Goal: Task Accomplishment & Management: Use online tool/utility

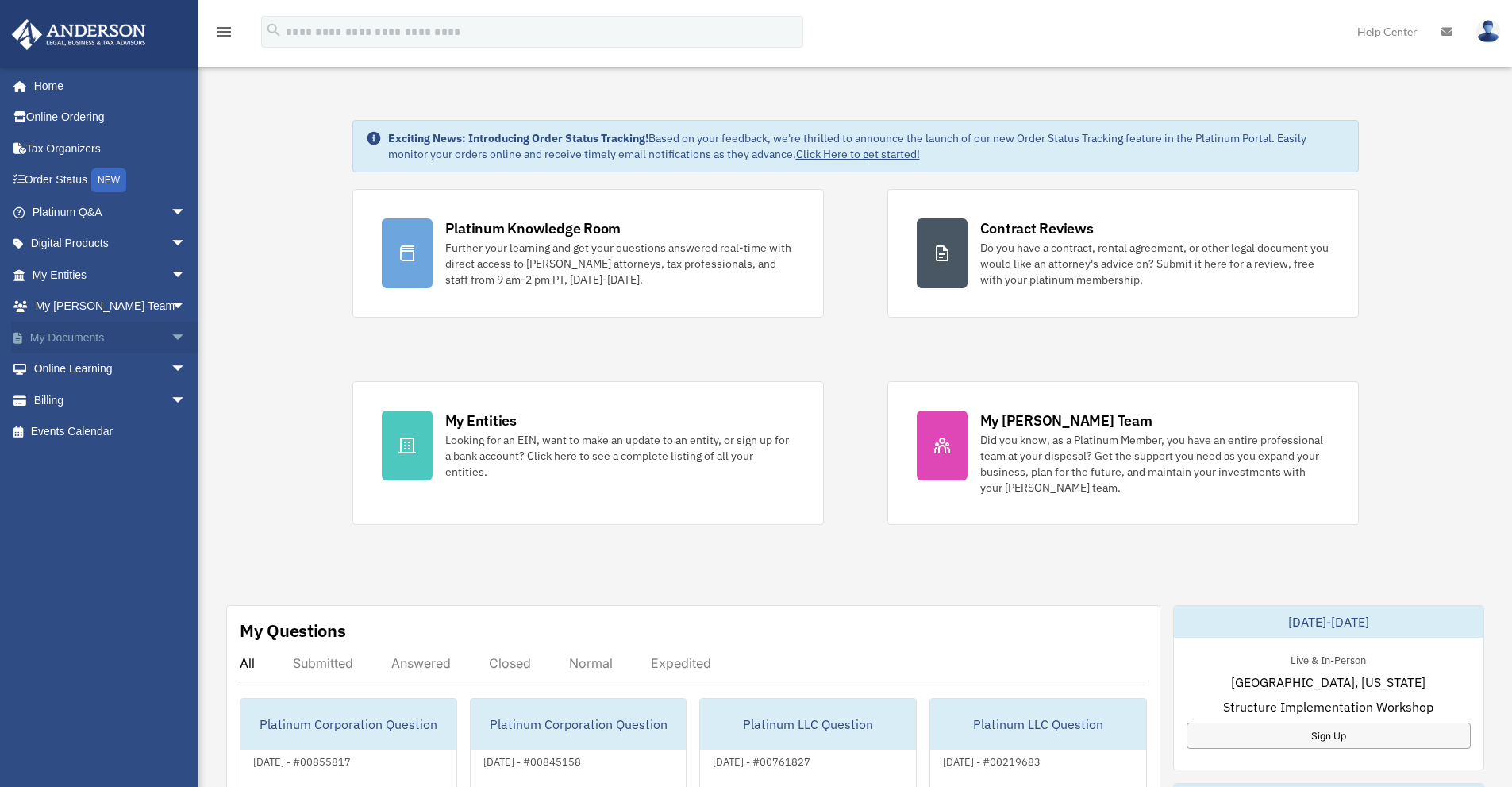
click at [134, 336] on link "My Documents arrow_drop_down" at bounding box center [110, 338] width 199 height 32
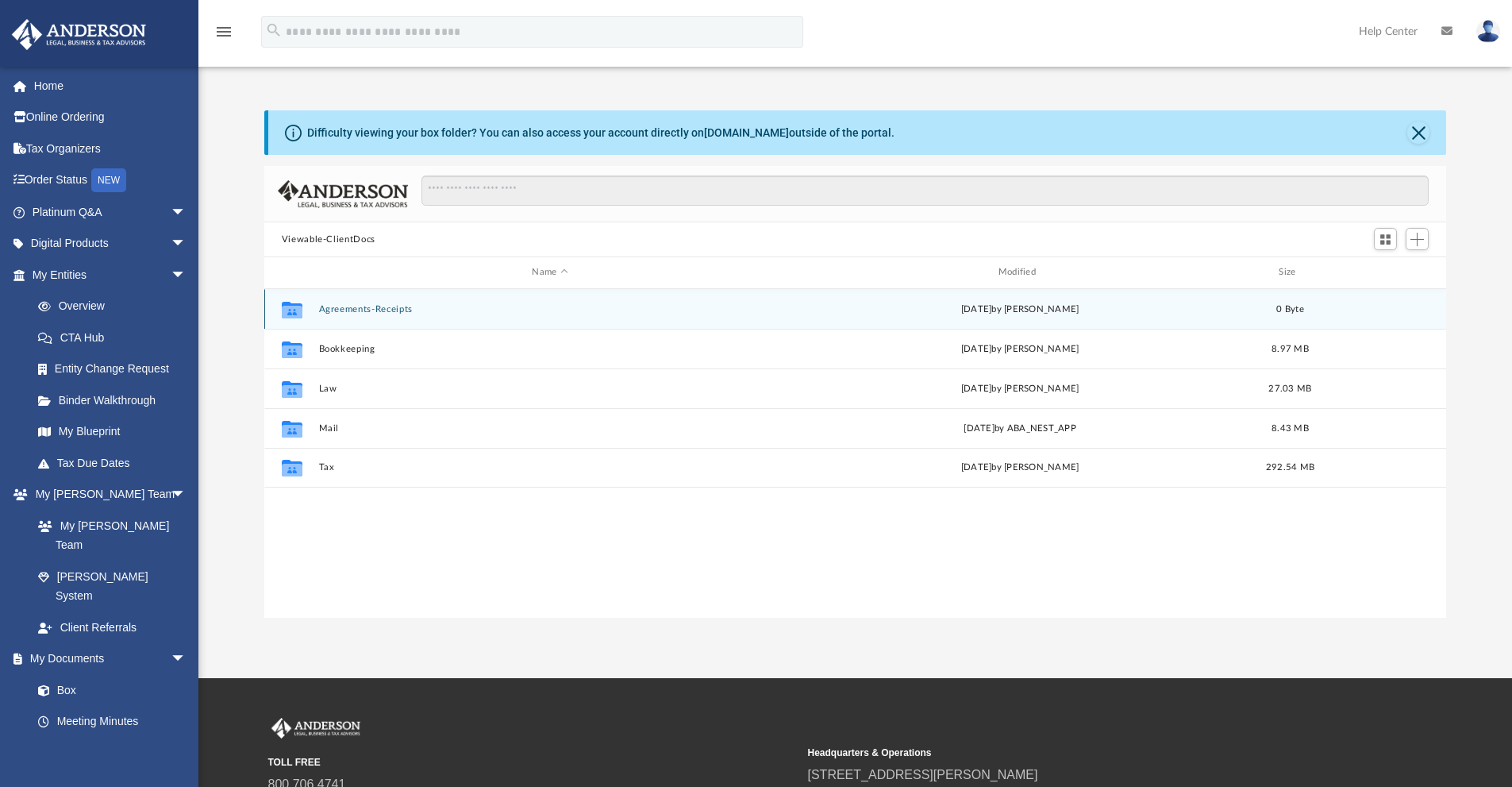
scroll to position [349, 1170]
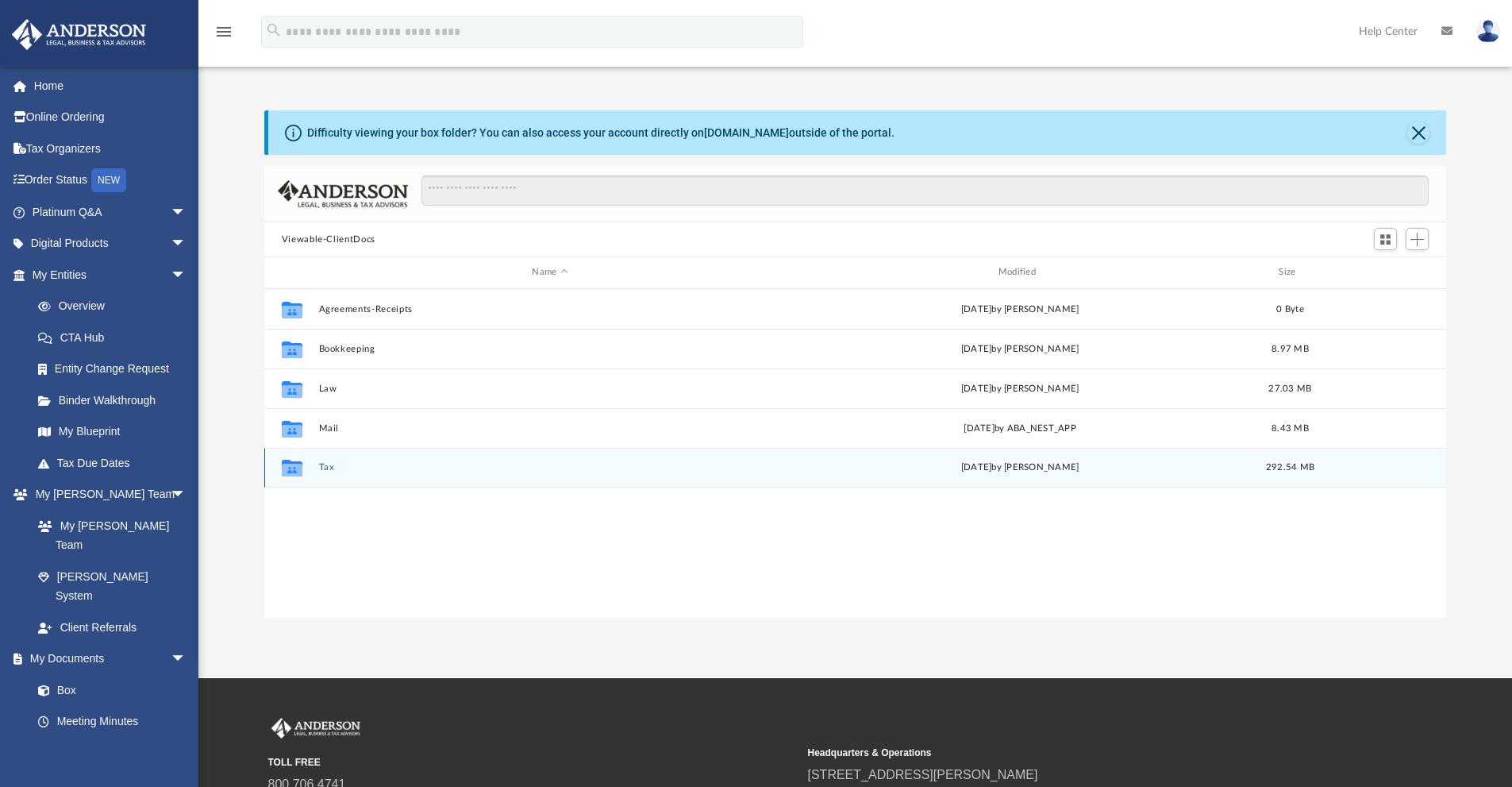
click at [326, 467] on button "Tax" at bounding box center [549, 467] width 463 height 10
click at [365, 463] on button "Tax Consultations" at bounding box center [549, 468] width 463 height 10
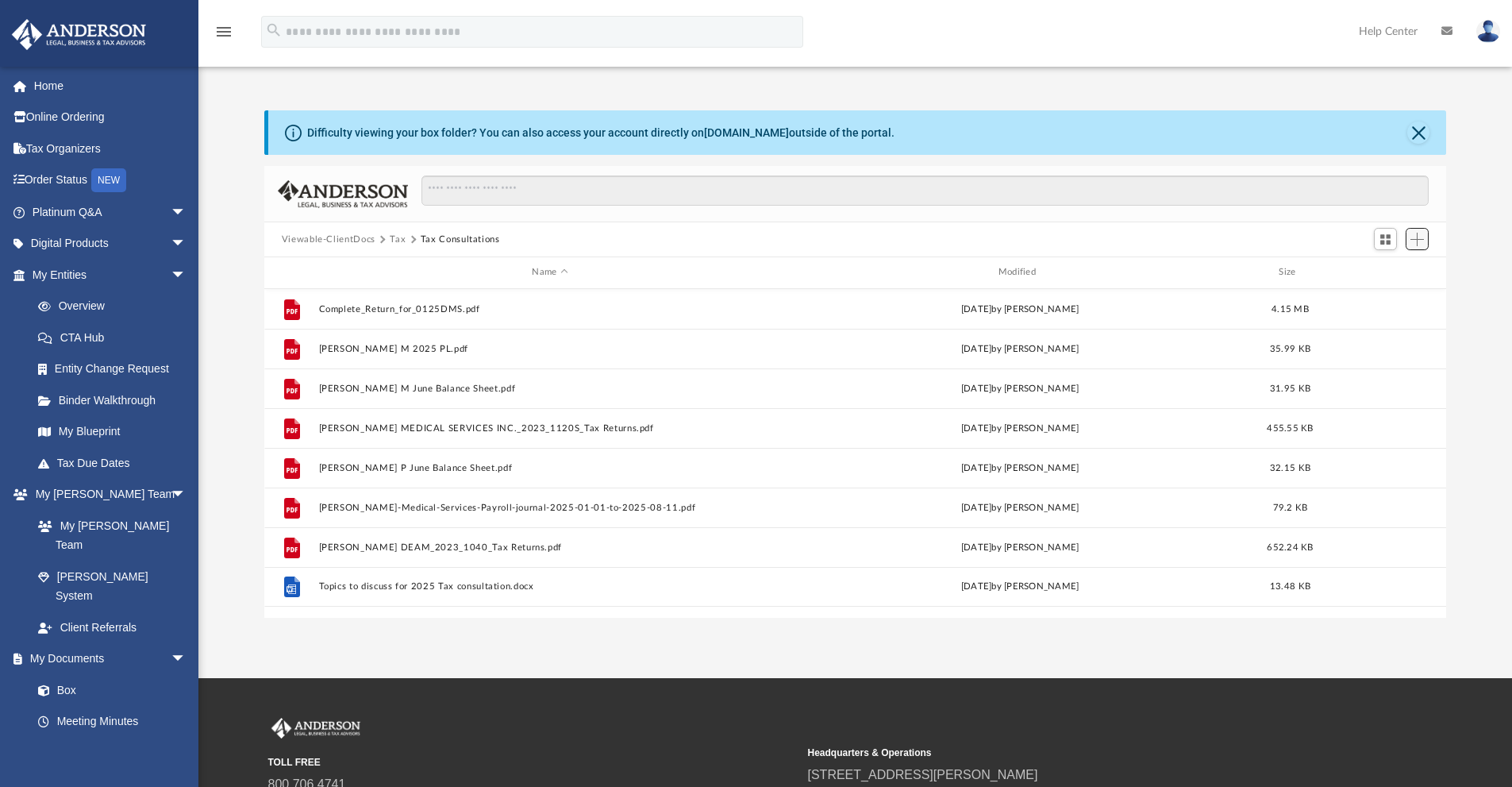
click at [1416, 240] on span "Add" at bounding box center [1416, 239] width 14 height 14
click at [1381, 272] on li "Upload" at bounding box center [1394, 271] width 51 height 17
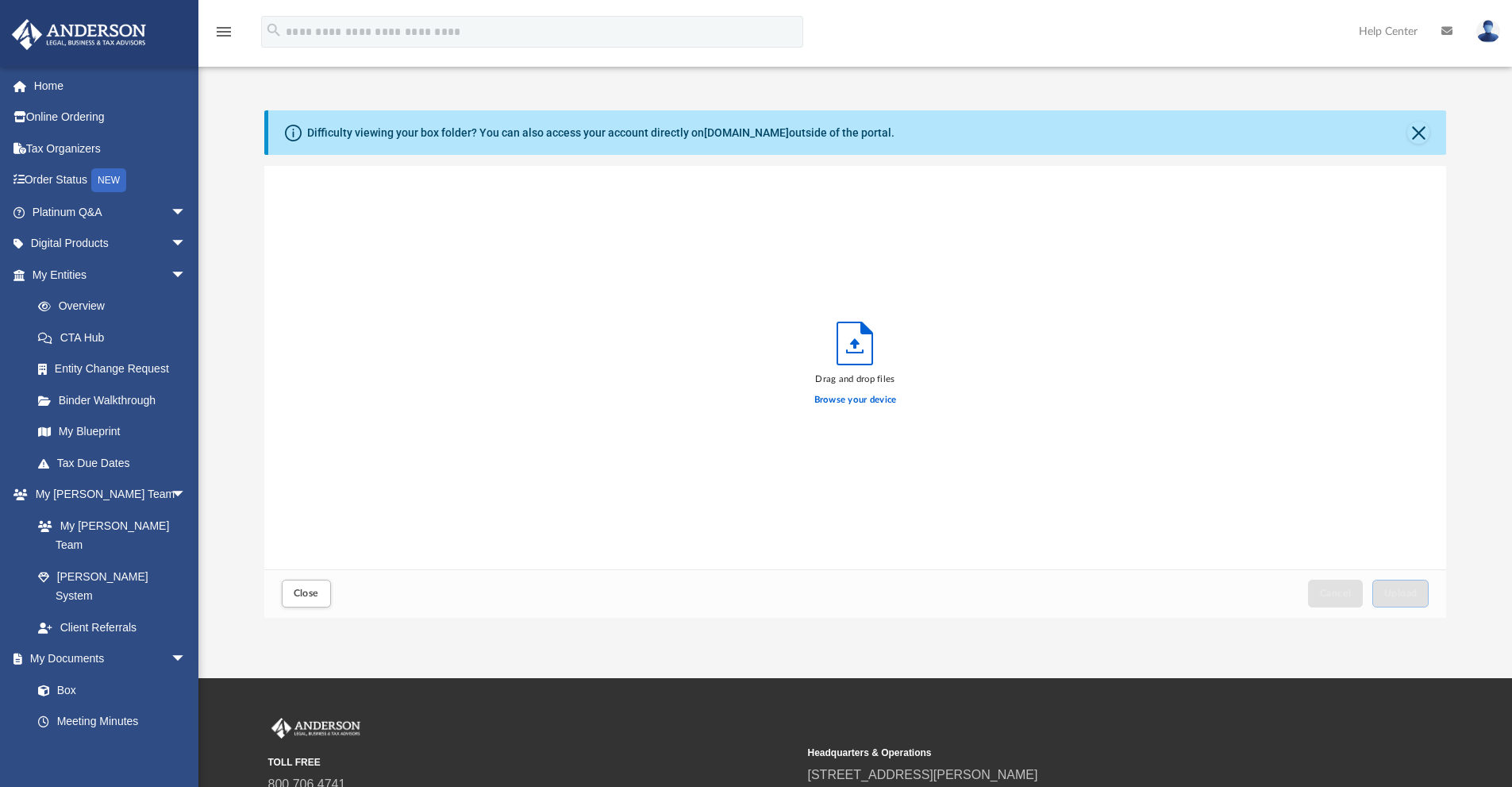
scroll to position [391, 1170]
click at [1409, 595] on span "Upload" at bounding box center [1401, 593] width 33 height 9
click at [300, 589] on span "Close" at bounding box center [306, 593] width 25 height 9
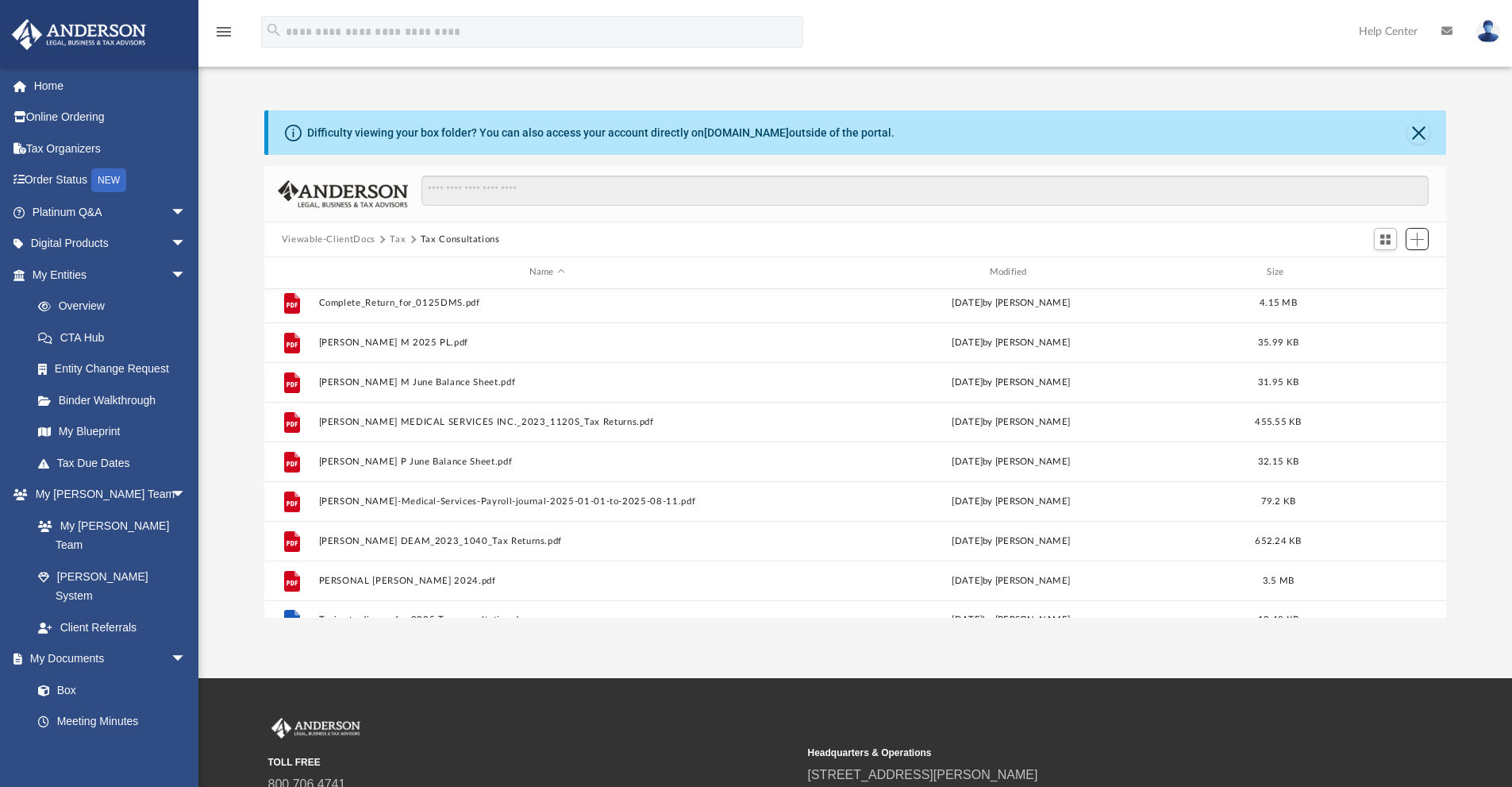
scroll to position [0, 0]
